Goal: Information Seeking & Learning: Learn about a topic

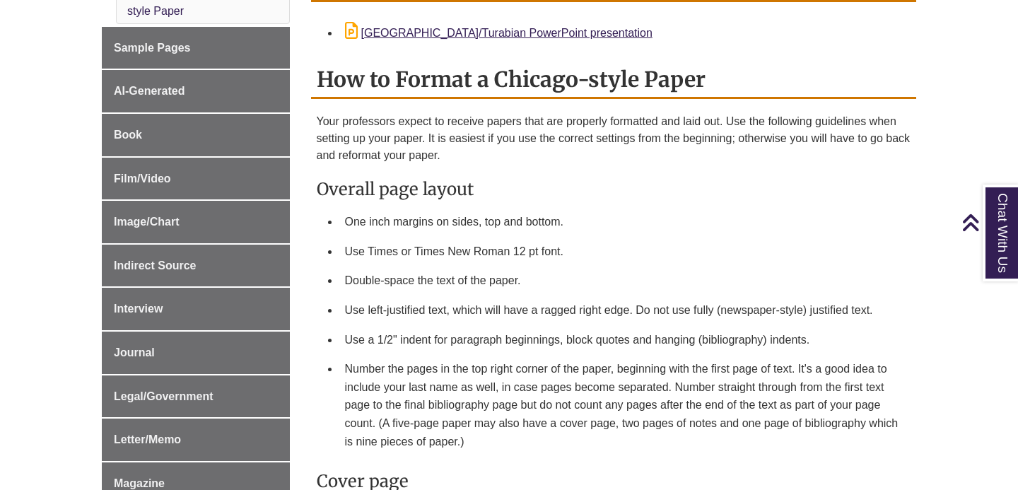
scroll to position [577, 0]
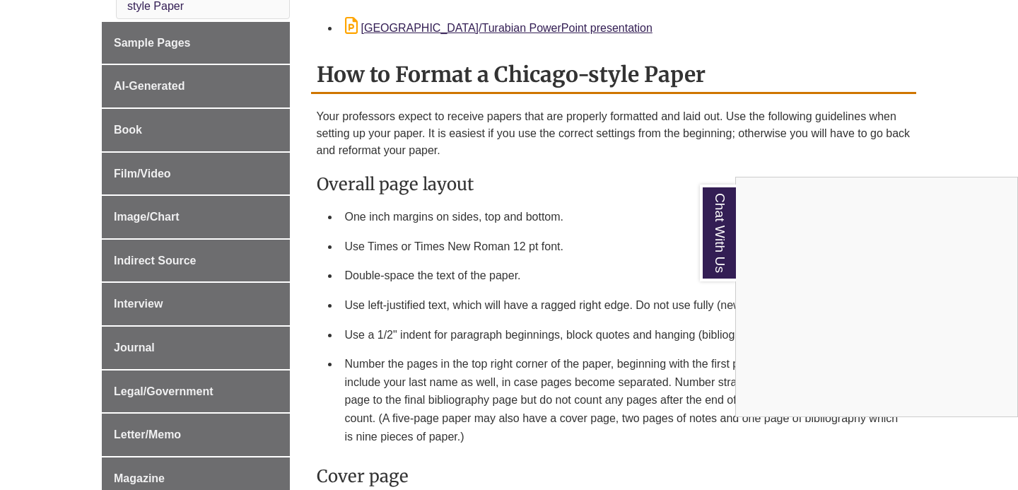
click at [747, 139] on div "Chat With Us" at bounding box center [509, 245] width 1018 height 490
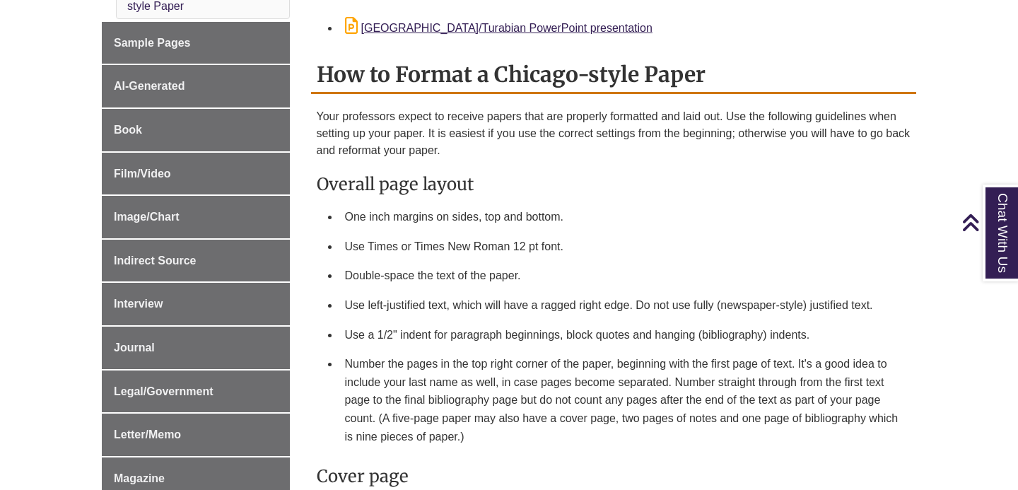
click at [747, 295] on li "Use left-justified text, which will have a ragged right edge. Do not use fully …" at bounding box center [625, 306] width 572 height 30
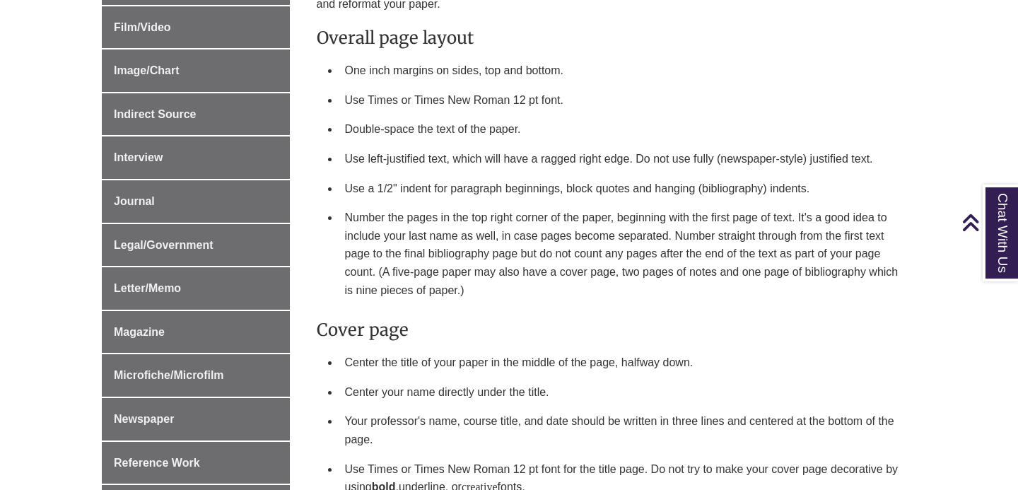
scroll to position [733, 0]
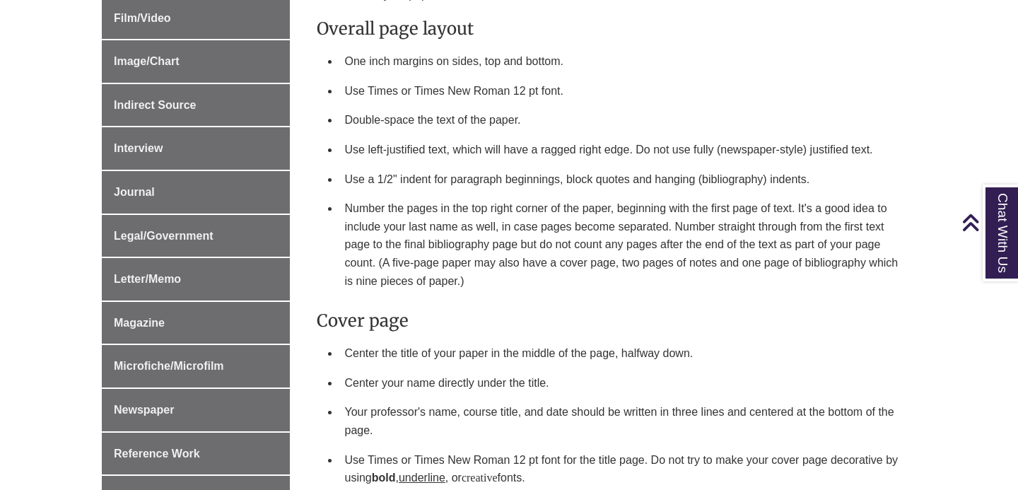
click at [699, 273] on li "Number the pages in the top right corner of the paper, beginning with the first…" at bounding box center [625, 245] width 572 height 102
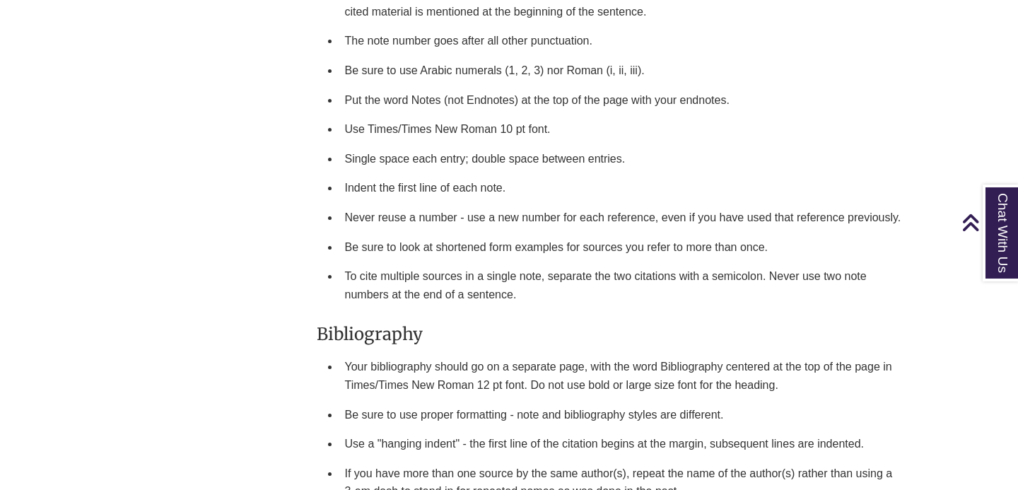
scroll to position [1787, 0]
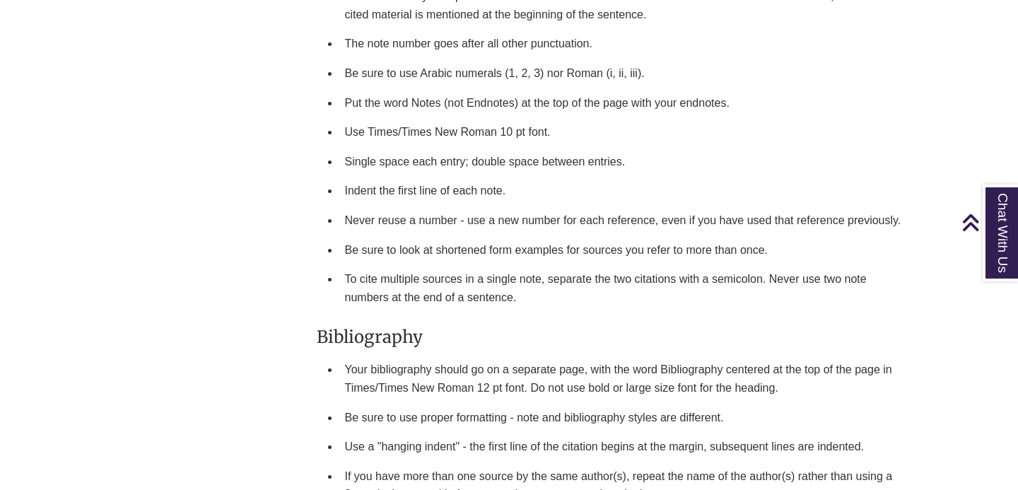
click at [666, 177] on li "Single space each entry; double space between entries." at bounding box center [625, 162] width 572 height 30
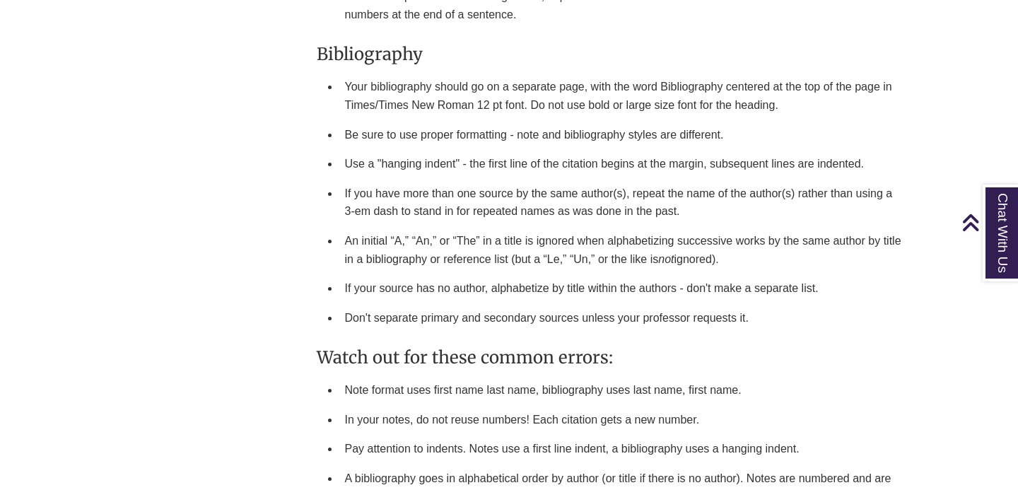
scroll to position [2070, 0]
click at [462, 203] on li "If you have more than one source by the same author(s), repeat the name of the …" at bounding box center [625, 201] width 572 height 47
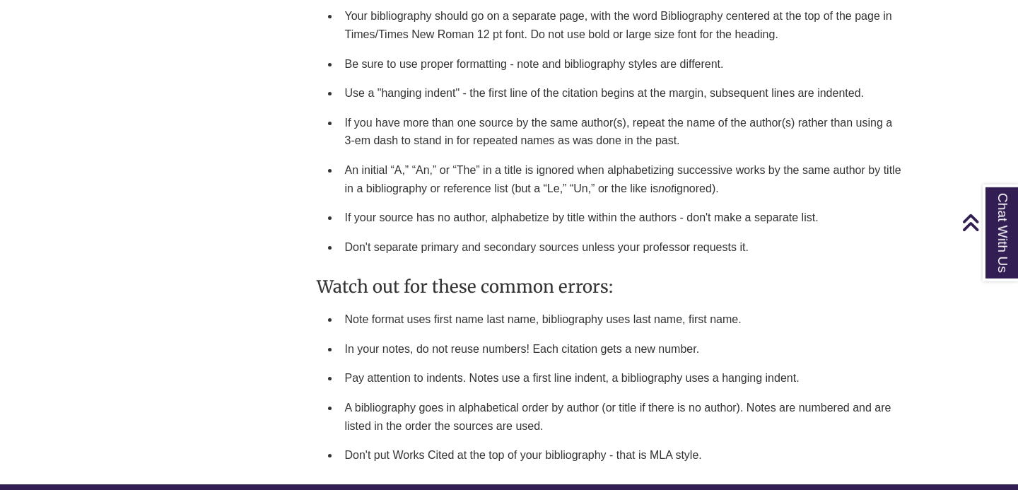
scroll to position [2143, 0]
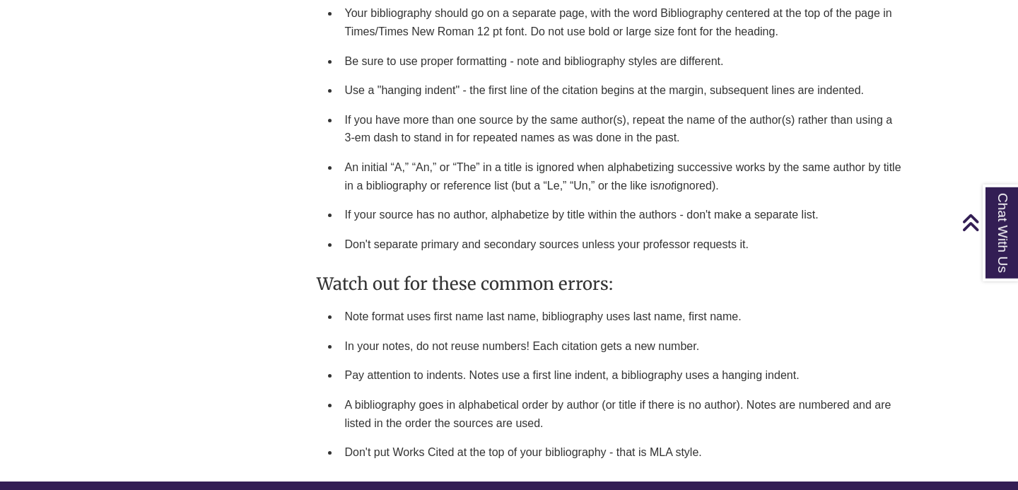
click at [614, 148] on li "If you have more than one source by the same author(s), repeat the name of the …" at bounding box center [625, 128] width 572 height 47
click at [606, 148] on li "If you have more than one source by the same author(s), repeat the name of the …" at bounding box center [625, 128] width 572 height 47
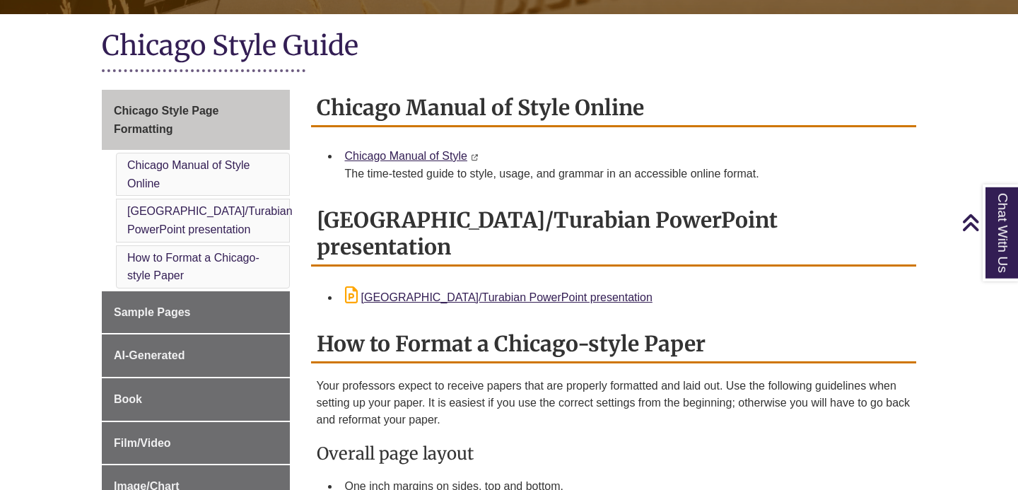
scroll to position [303, 0]
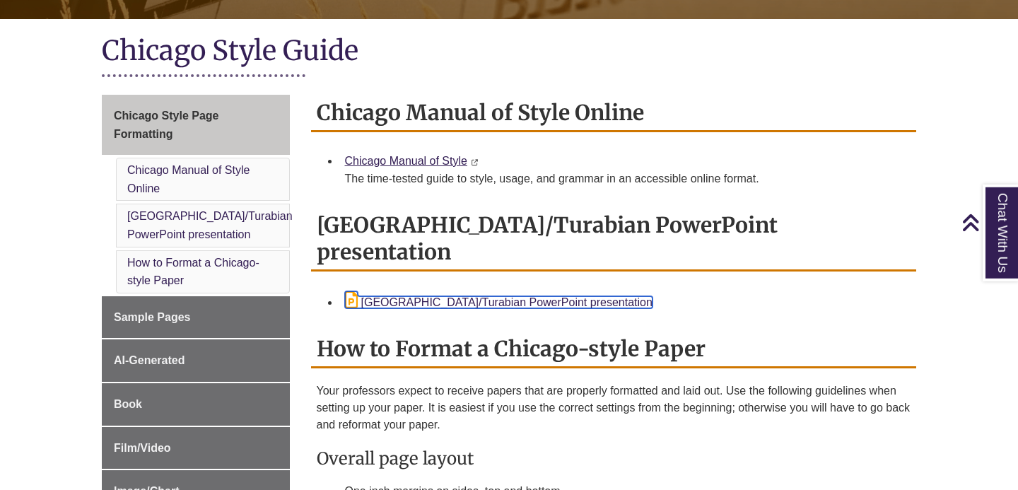
click at [540, 296] on link "[GEOGRAPHIC_DATA]/Turabian PowerPoint presentation" at bounding box center [499, 302] width 308 height 12
click at [453, 220] on h2 "[GEOGRAPHIC_DATA]/Turabian PowerPoint presentation" at bounding box center [614, 239] width 606 height 64
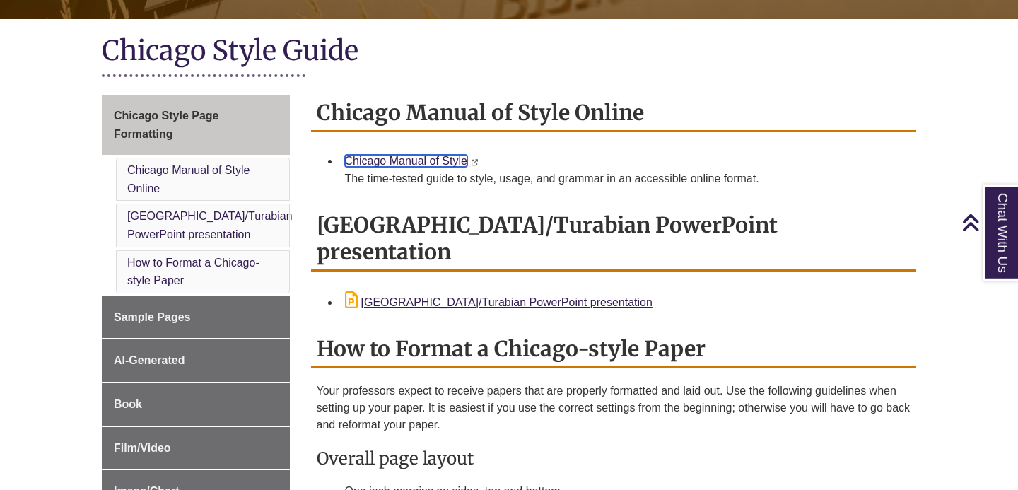
click at [426, 162] on link "Chicago Manual of Style" at bounding box center [406, 161] width 122 height 12
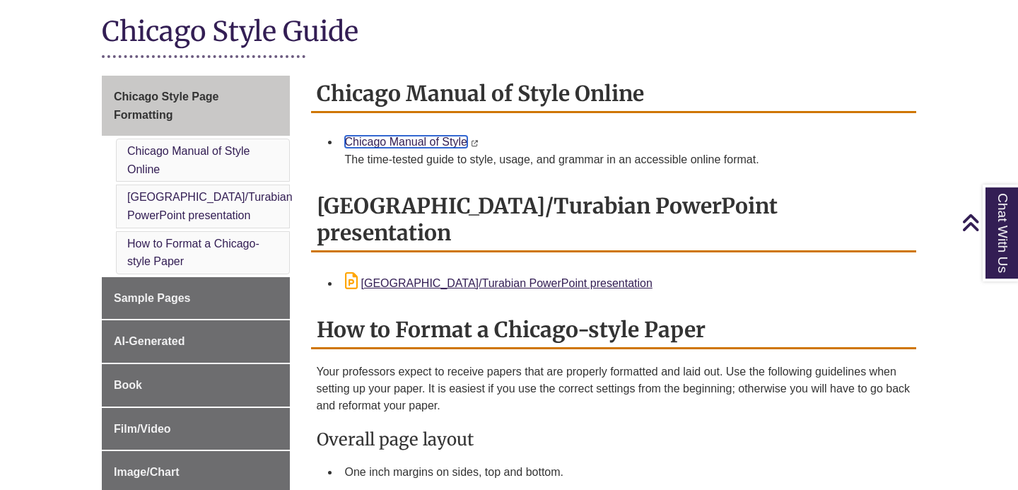
scroll to position [329, 0]
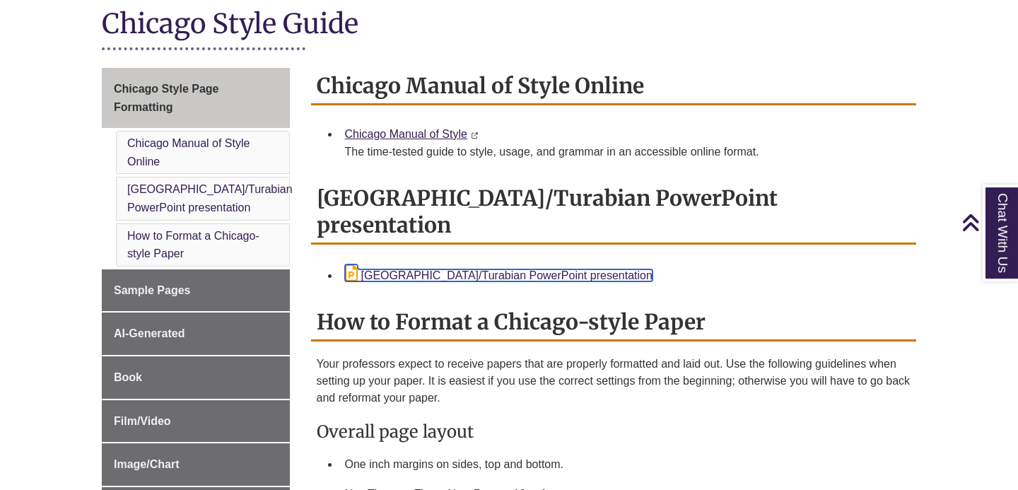
click at [492, 269] on link "[GEOGRAPHIC_DATA]/Turabian PowerPoint presentation" at bounding box center [499, 275] width 308 height 12
